Goal: Task Accomplishment & Management: Manage account settings

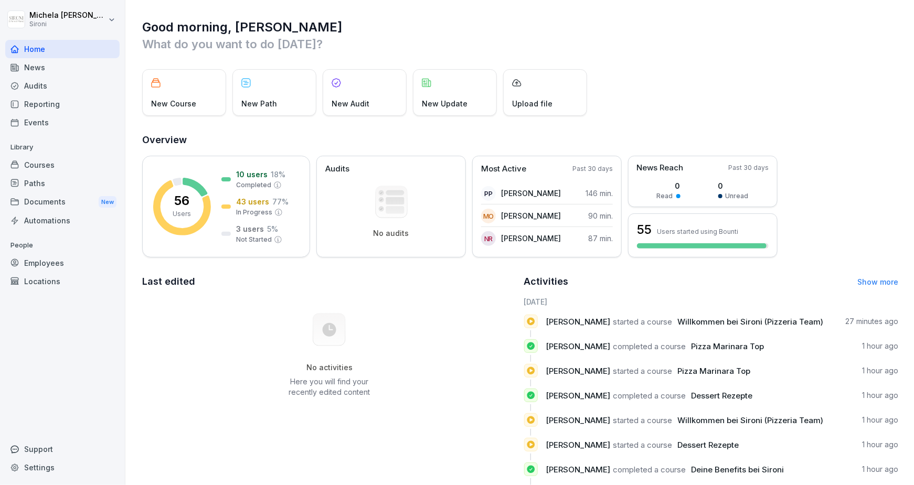
click at [65, 257] on div "Employees" at bounding box center [62, 263] width 114 height 18
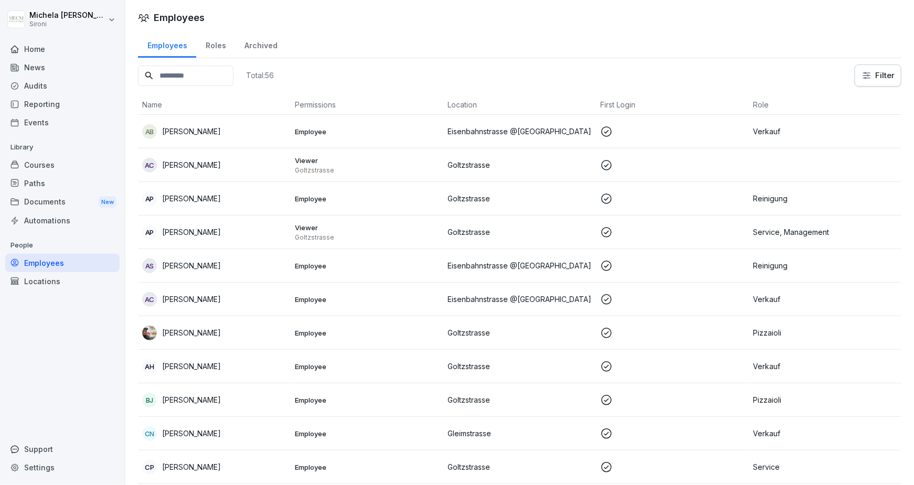
click at [189, 73] on input at bounding box center [186, 76] width 96 height 20
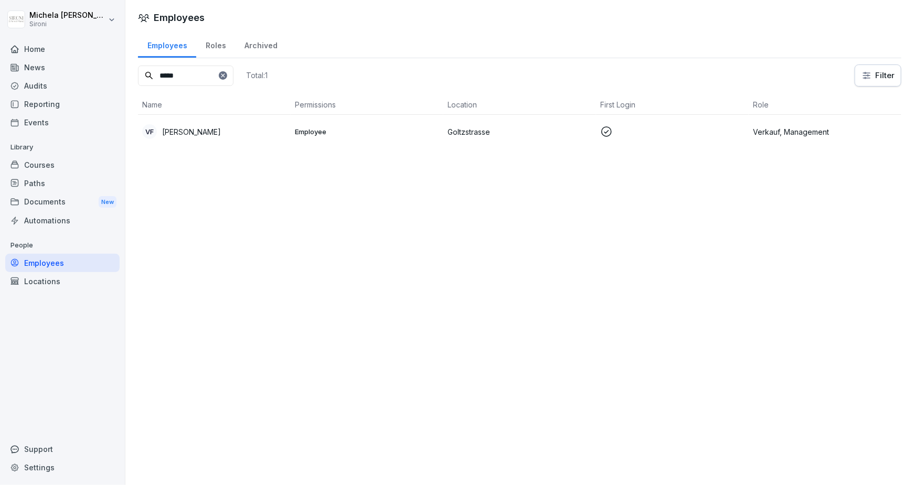
type input "*****"
click at [183, 131] on p "[PERSON_NAME]" at bounding box center [191, 131] width 59 height 11
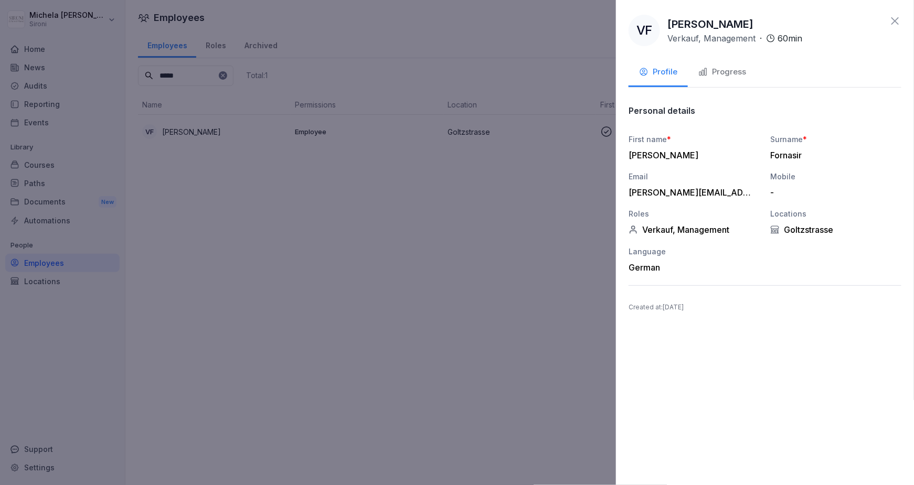
click at [726, 75] on div "Progress" at bounding box center [722, 72] width 48 height 12
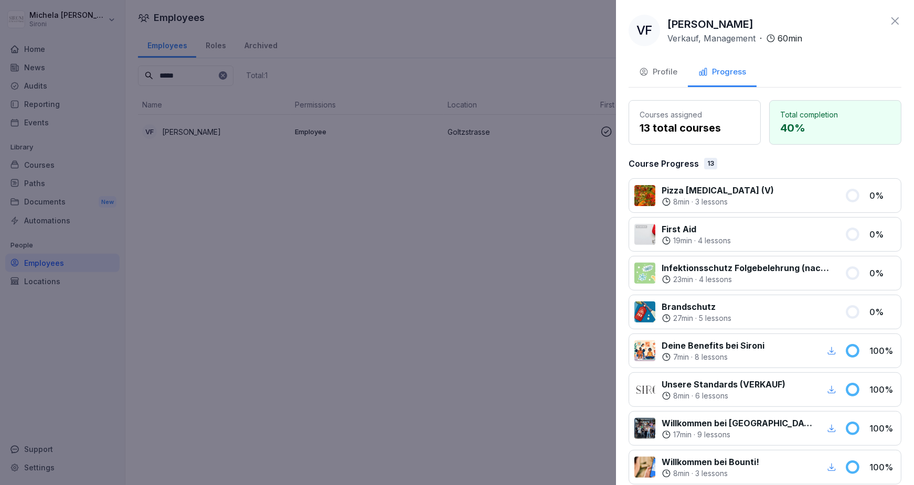
click at [895, 24] on icon at bounding box center [895, 21] width 13 height 13
